Goal: Transaction & Acquisition: Purchase product/service

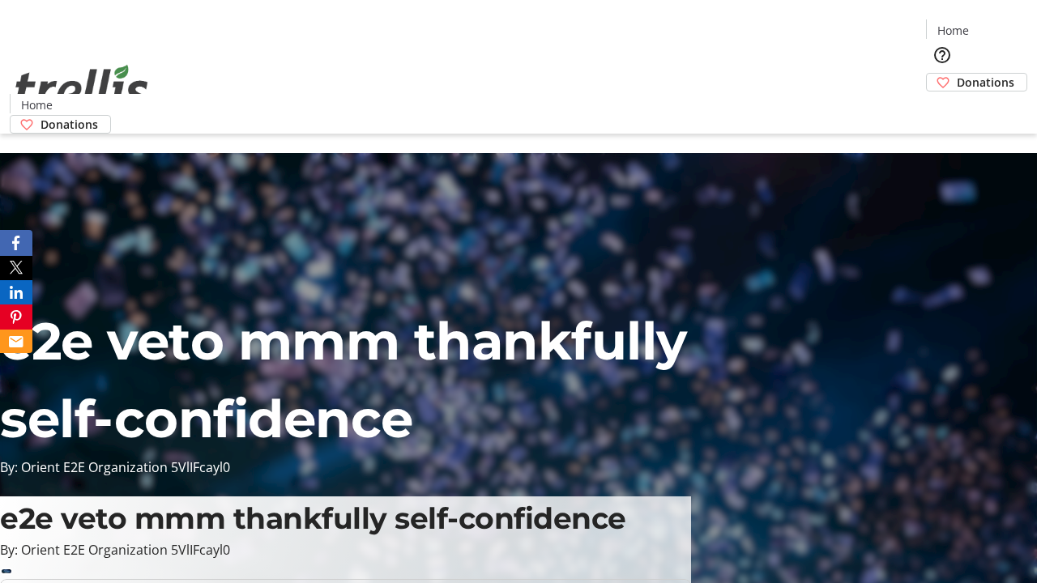
click at [957, 74] on span "Donations" at bounding box center [986, 82] width 58 height 17
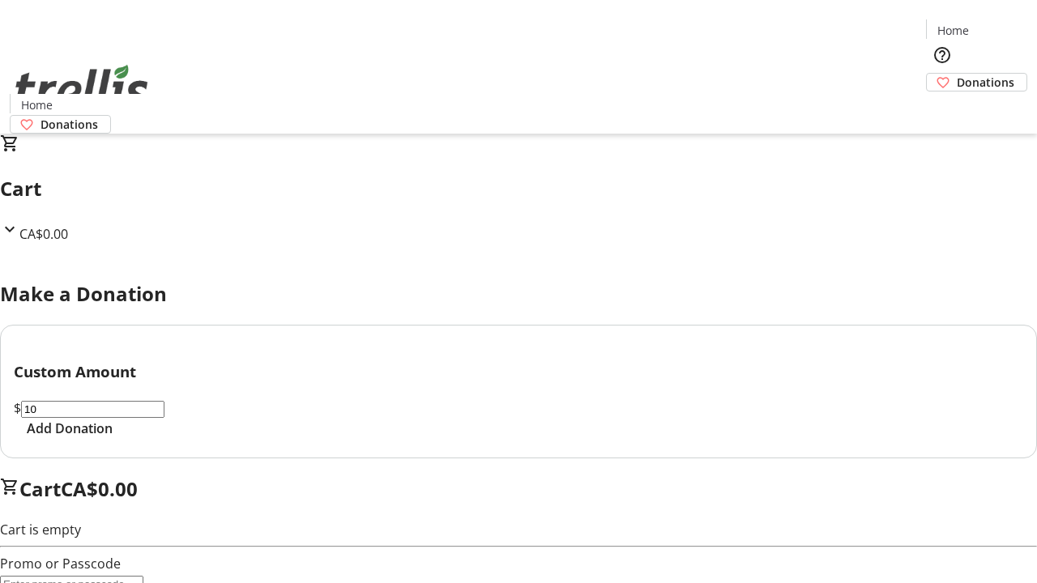
click at [113, 438] on span "Add Donation" at bounding box center [70, 428] width 86 height 19
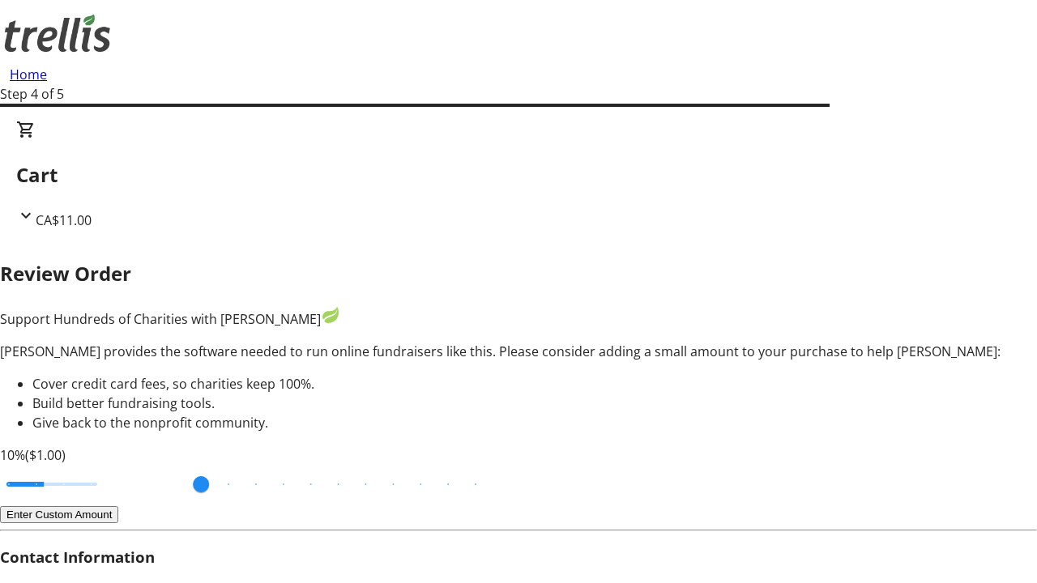
type input "3"
click at [109, 467] on input "Cover fees percentage" at bounding box center [51, 485] width 125 height 36
